Goal: Information Seeking & Learning: Learn about a topic

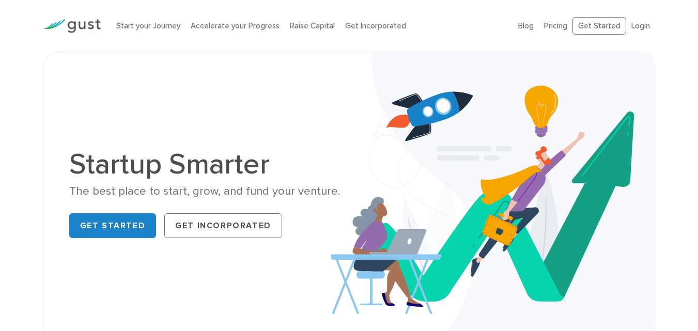
scroll to position [1, 0]
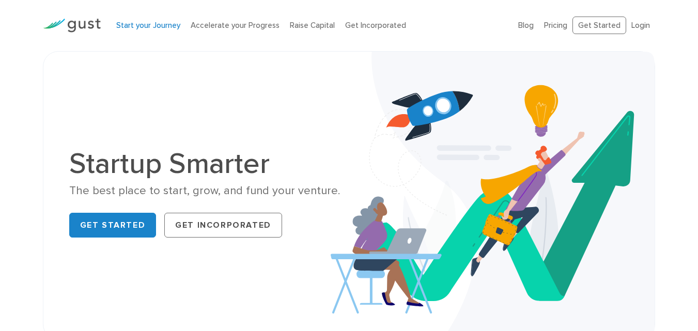
click at [159, 28] on link "Start your Journey" at bounding box center [148, 25] width 64 height 9
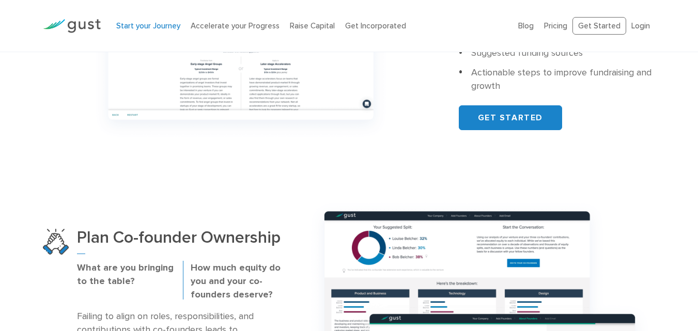
scroll to position [516, 0]
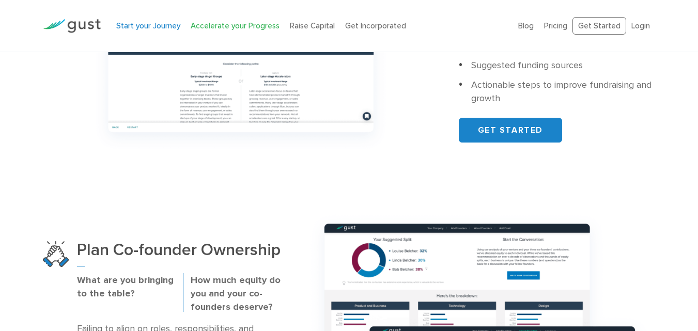
click at [230, 28] on link "Accelerate your Progress" at bounding box center [235, 25] width 89 height 9
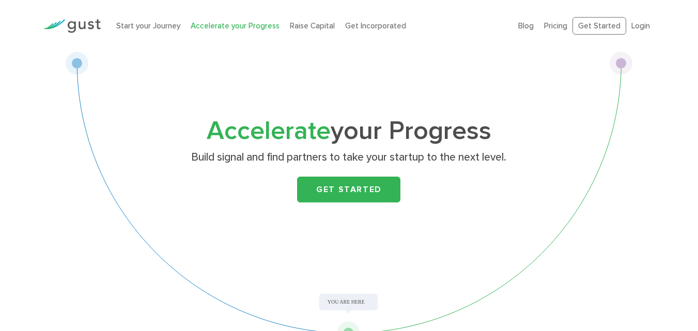
click at [555, 32] on ul "Blog FAQ Pricing Get Started Login Login" at bounding box center [586, 26] width 137 height 18
click at [558, 29] on link "Pricing" at bounding box center [555, 25] width 23 height 9
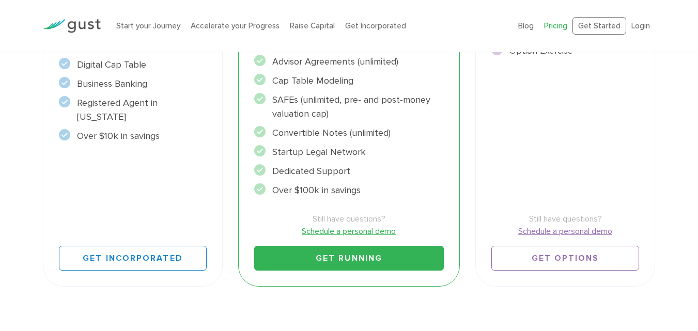
scroll to position [350, 0]
